Goal: Task Accomplishment & Management: Manage account settings

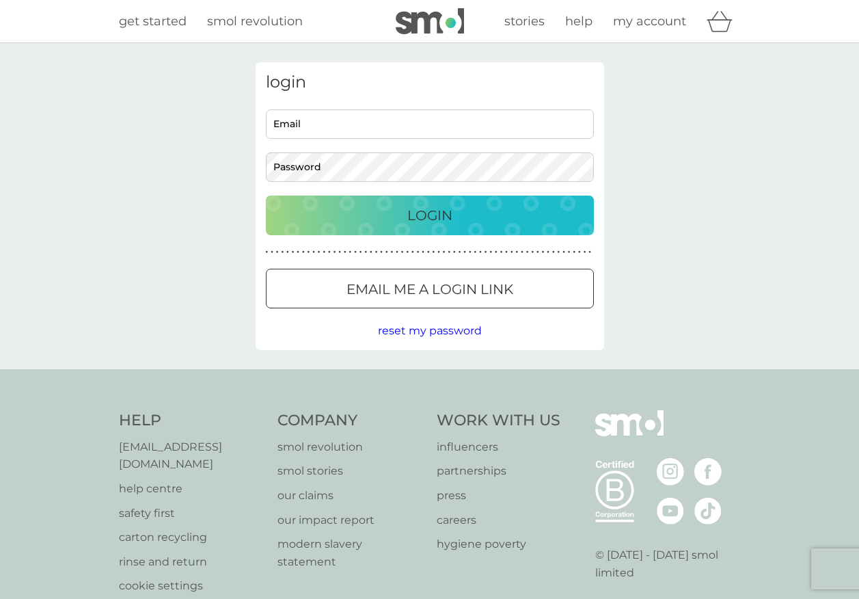
click at [366, 130] on input "Email" at bounding box center [430, 123] width 328 height 29
type input "kerrysullivan1976@yahoo.co.uk"
click at [266, 196] on button "Login" at bounding box center [430, 216] width 328 height 40
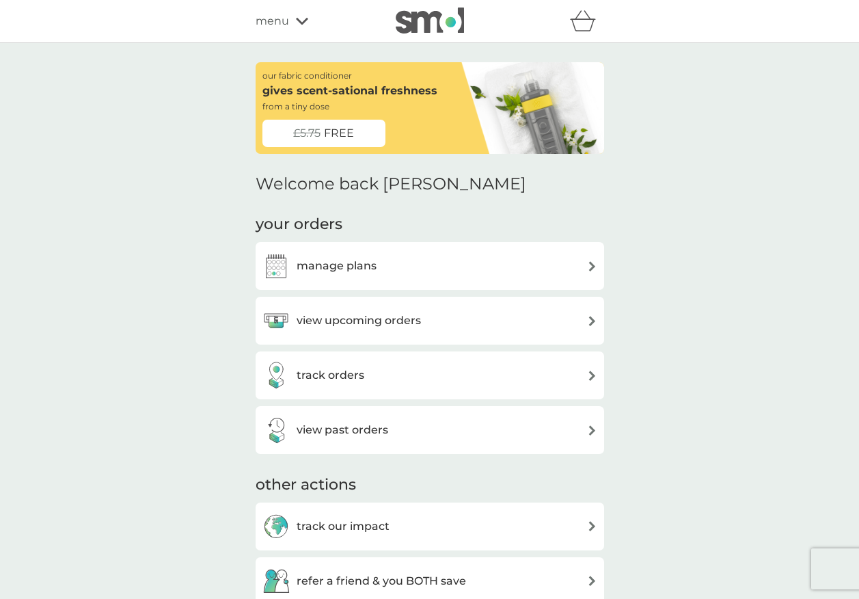
click at [351, 267] on h3 "manage plans" at bounding box center [337, 266] width 80 height 18
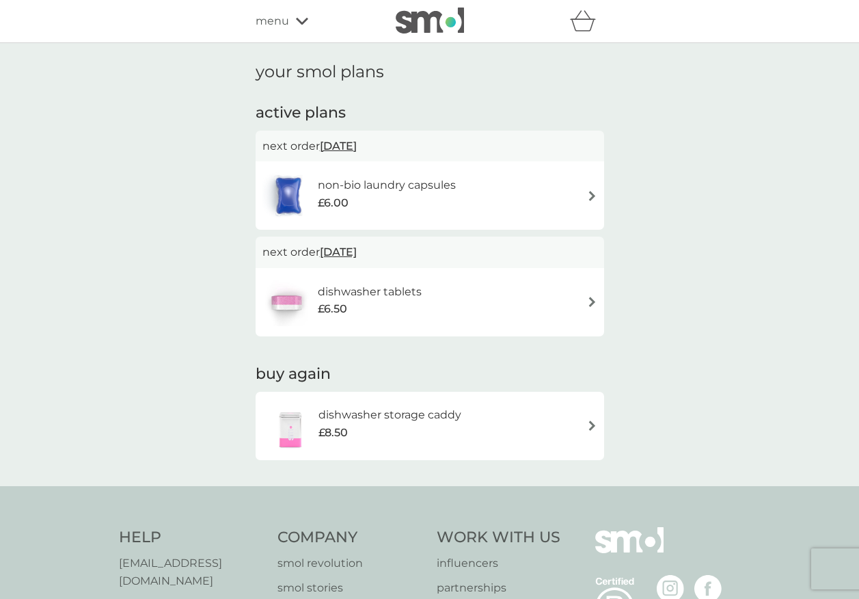
click at [465, 183] on div "non-bio laundry capsules £6.00" at bounding box center [394, 195] width 152 height 38
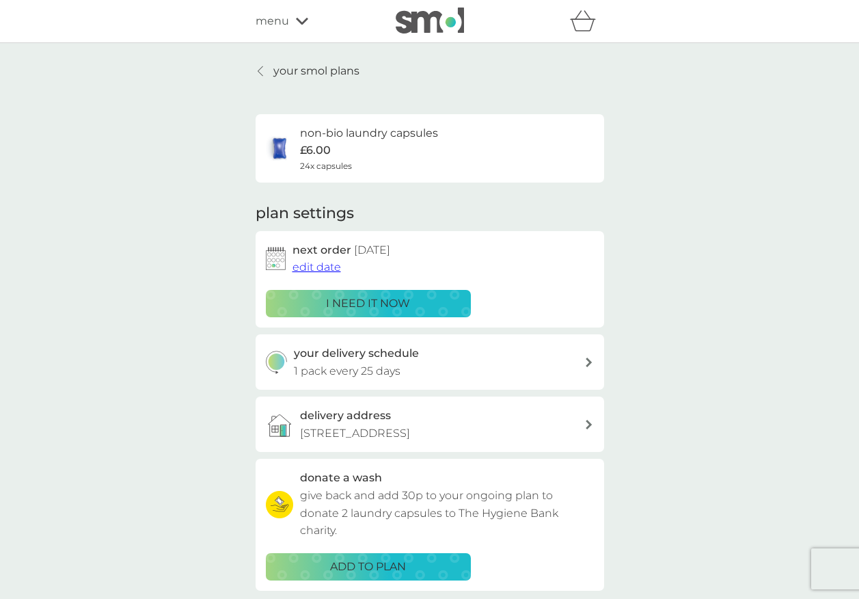
click at [398, 302] on p "i need it now" at bounding box center [368, 304] width 84 height 18
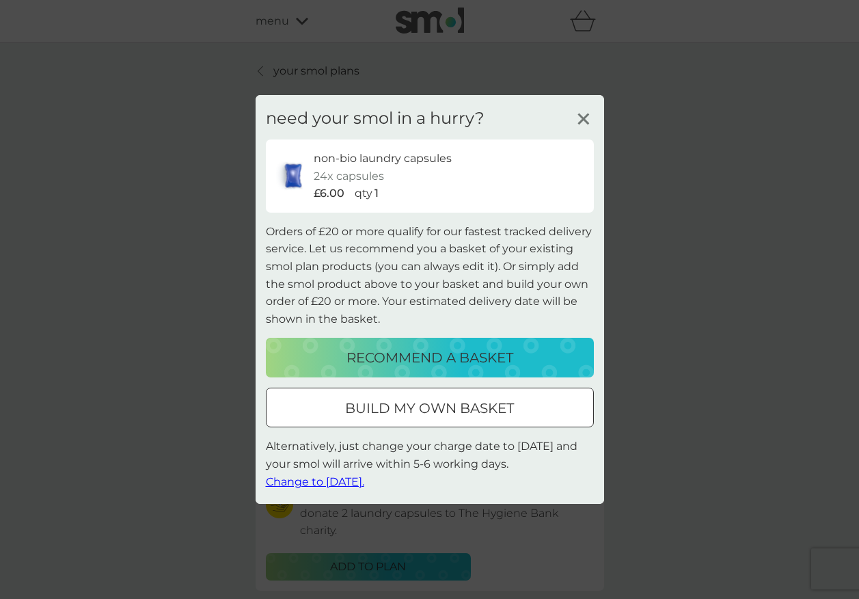
click at [335, 481] on span "Change to [DATE]." at bounding box center [315, 480] width 98 height 13
